Goal: Information Seeking & Learning: Learn about a topic

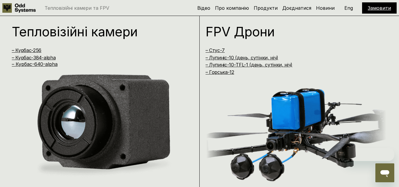
scroll to position [379, 0]
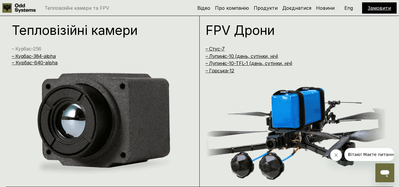
click at [29, 48] on link "– Курбас-256" at bounding box center [27, 49] width 30 height 6
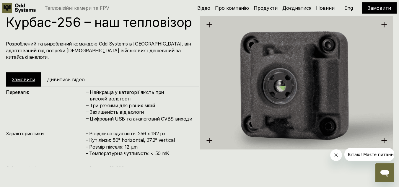
scroll to position [596, 0]
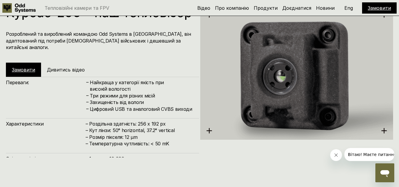
click at [383, 132] on icon at bounding box center [384, 131] width 6 height 6
click at [385, 129] on use at bounding box center [384, 130] width 5 height 5
drag, startPoint x: 106, startPoint y: 110, endPoint x: 125, endPoint y: 113, distance: 19.0
click at [117, 106] on h4 "Захищеність від вологи" at bounding box center [141, 102] width 103 height 7
click at [54, 73] on h5 "Дивитись відео" at bounding box center [66, 70] width 38 height 7
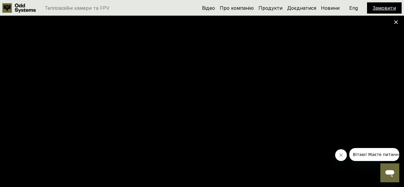
click at [397, 21] on use at bounding box center [396, 22] width 4 height 4
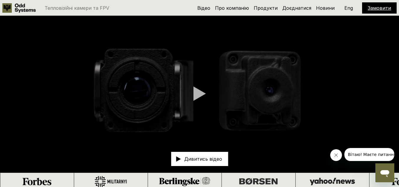
scroll to position [0, 0]
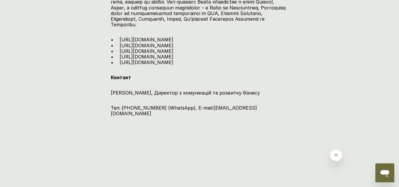
scroll to position [1123, 0]
